Goal: Information Seeking & Learning: Learn about a topic

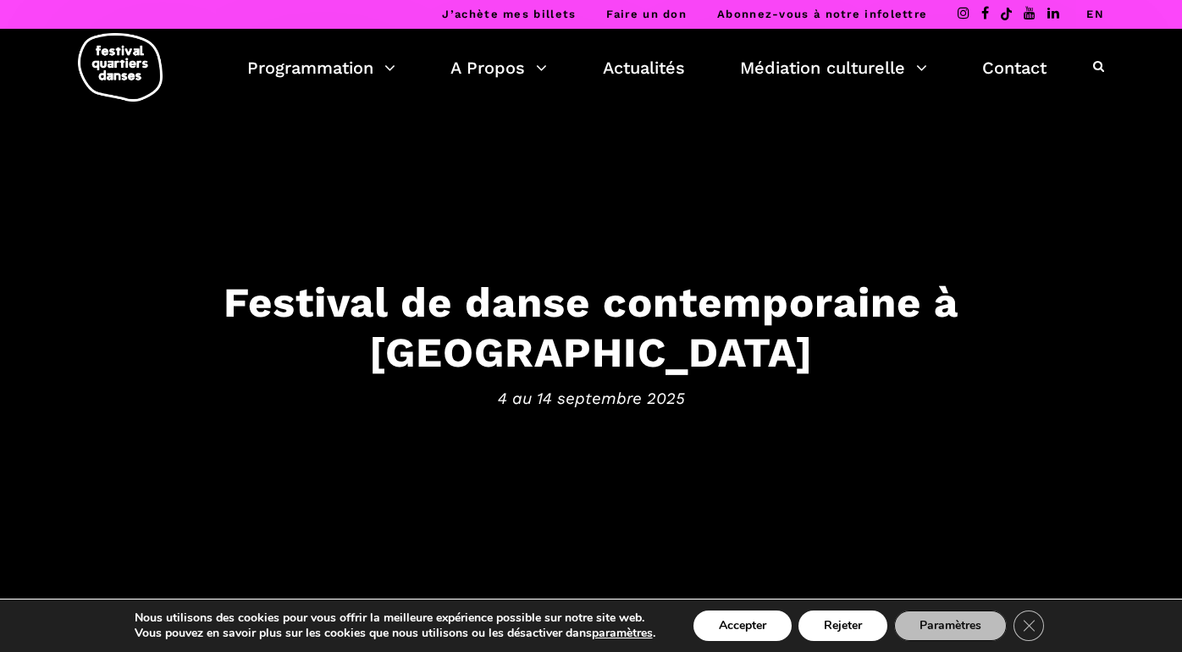
click at [1097, 16] on link "EN" at bounding box center [1096, 14] width 18 height 13
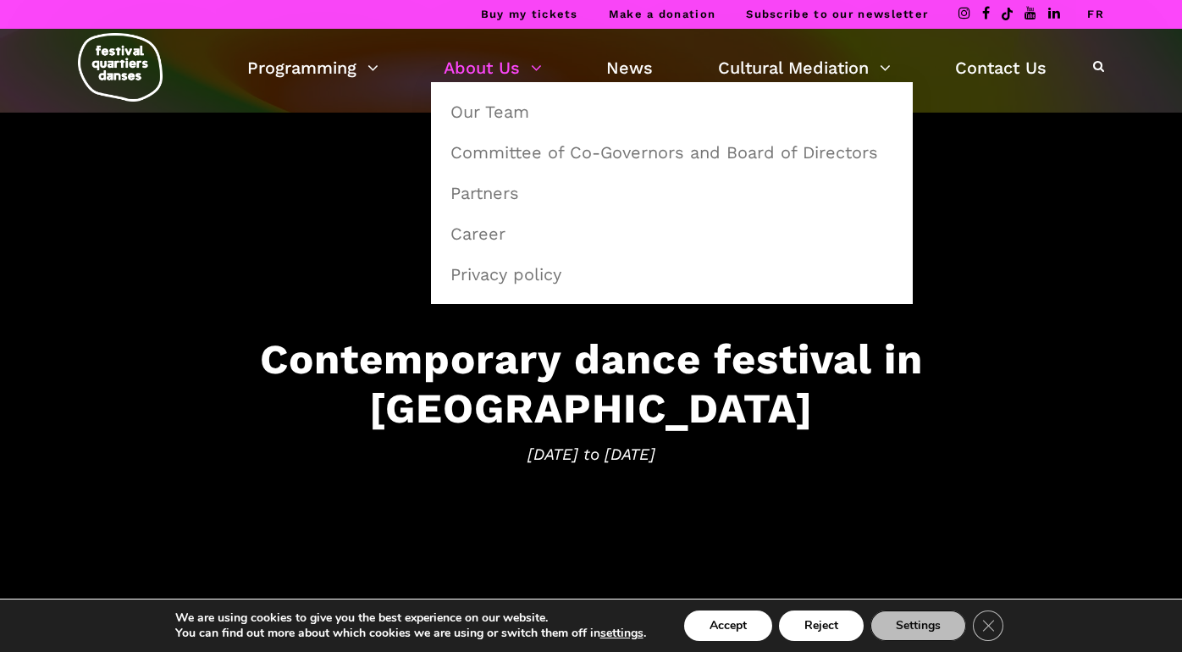
click at [506, 73] on link "About Us" at bounding box center [493, 67] width 98 height 29
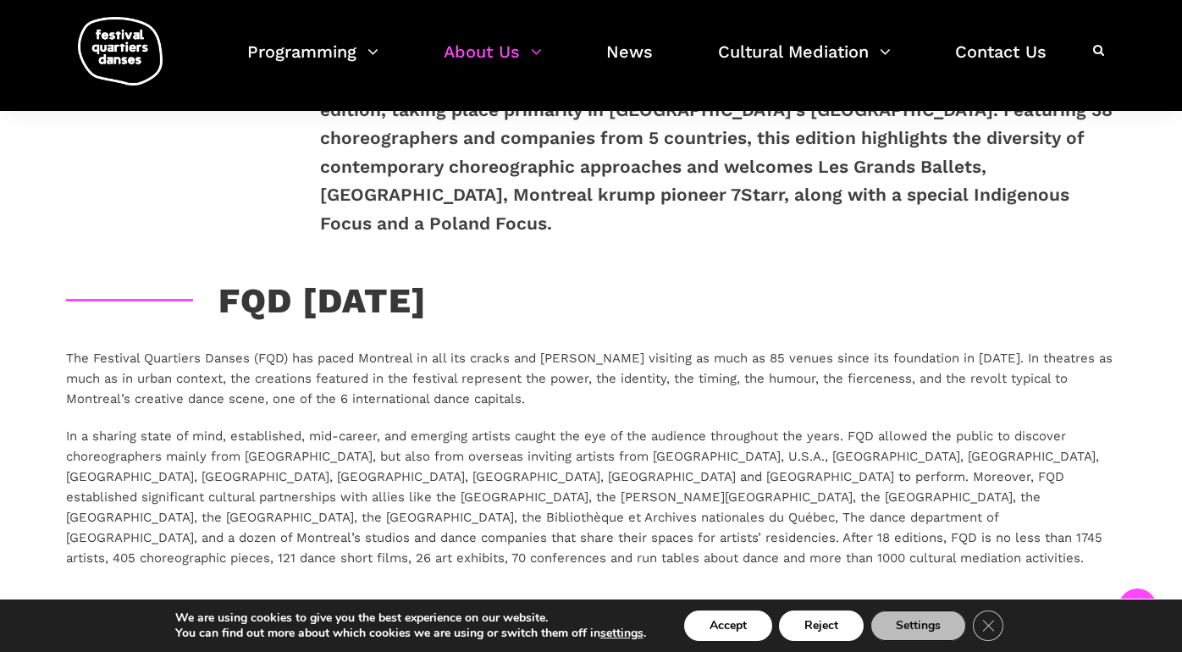
scroll to position [2867, 0]
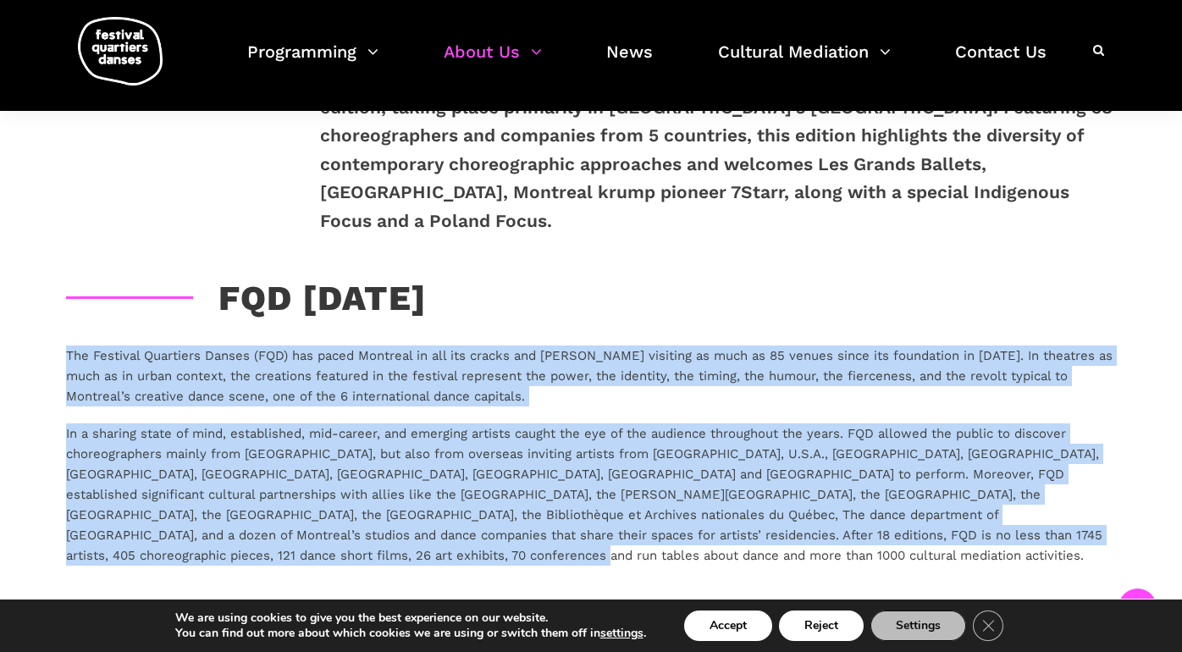
drag, startPoint x: 61, startPoint y: 252, endPoint x: 494, endPoint y: 451, distance: 476.0
click at [494, 451] on div "The Festival Quartiers Danses (FQD) has paced Montreal in all its cracks and [P…" at bounding box center [591, 477] width 1084 height 263
copy div "Lor Ipsumdol Sitametco Adipis (ELI) sed doeiu Temporin ut lab etd magnaa eni ad…"
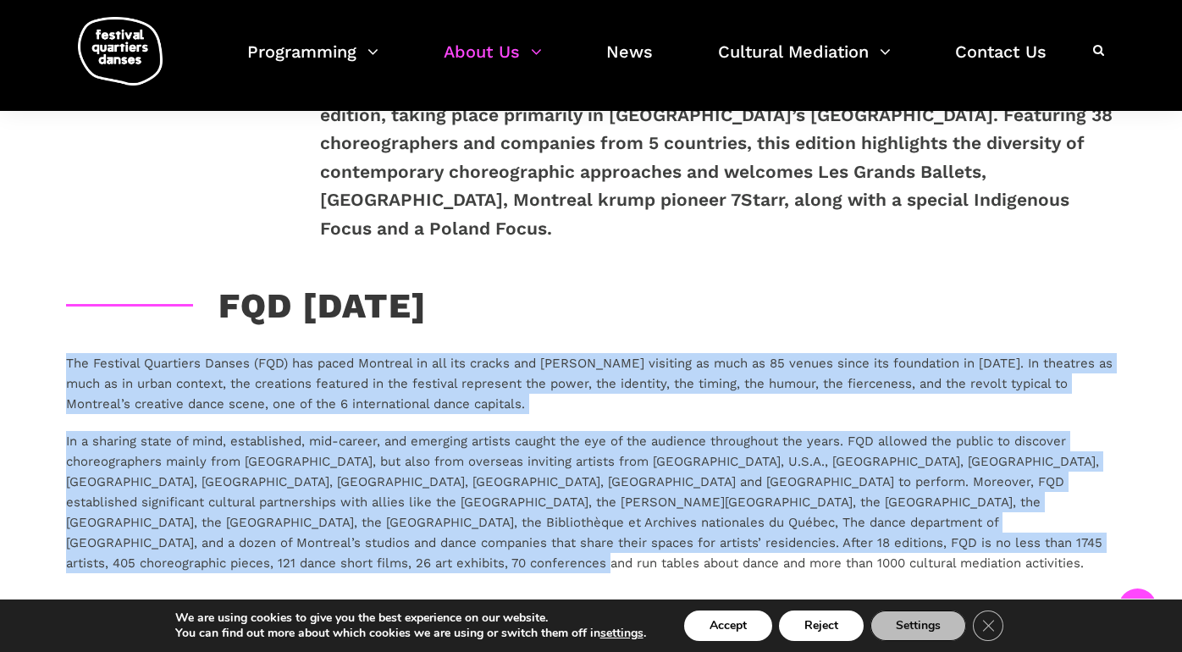
scroll to position [2959, 0]
